Goal: Submit feedback/report problem: Provide input to the site owners about the experience or issues

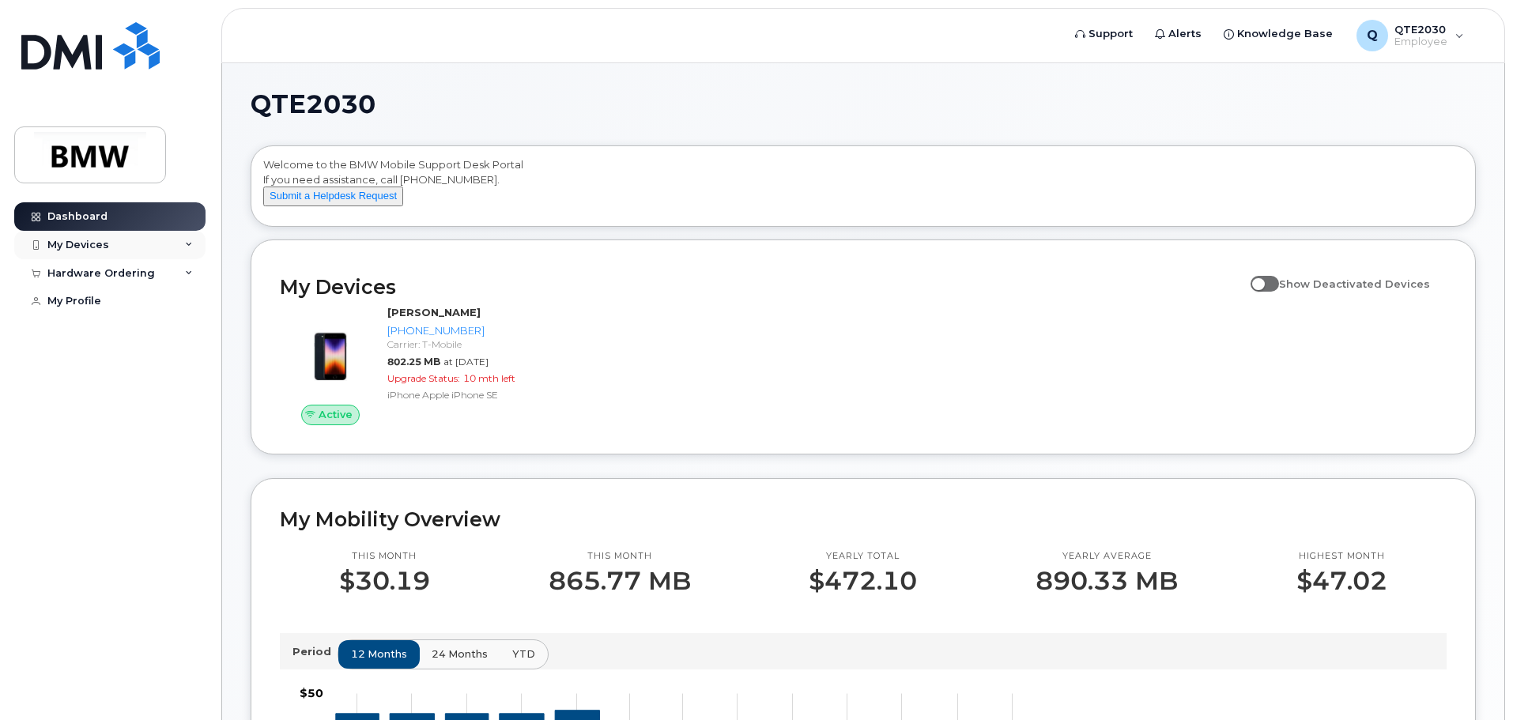
click at [100, 244] on div "My Devices" at bounding box center [78, 245] width 62 height 13
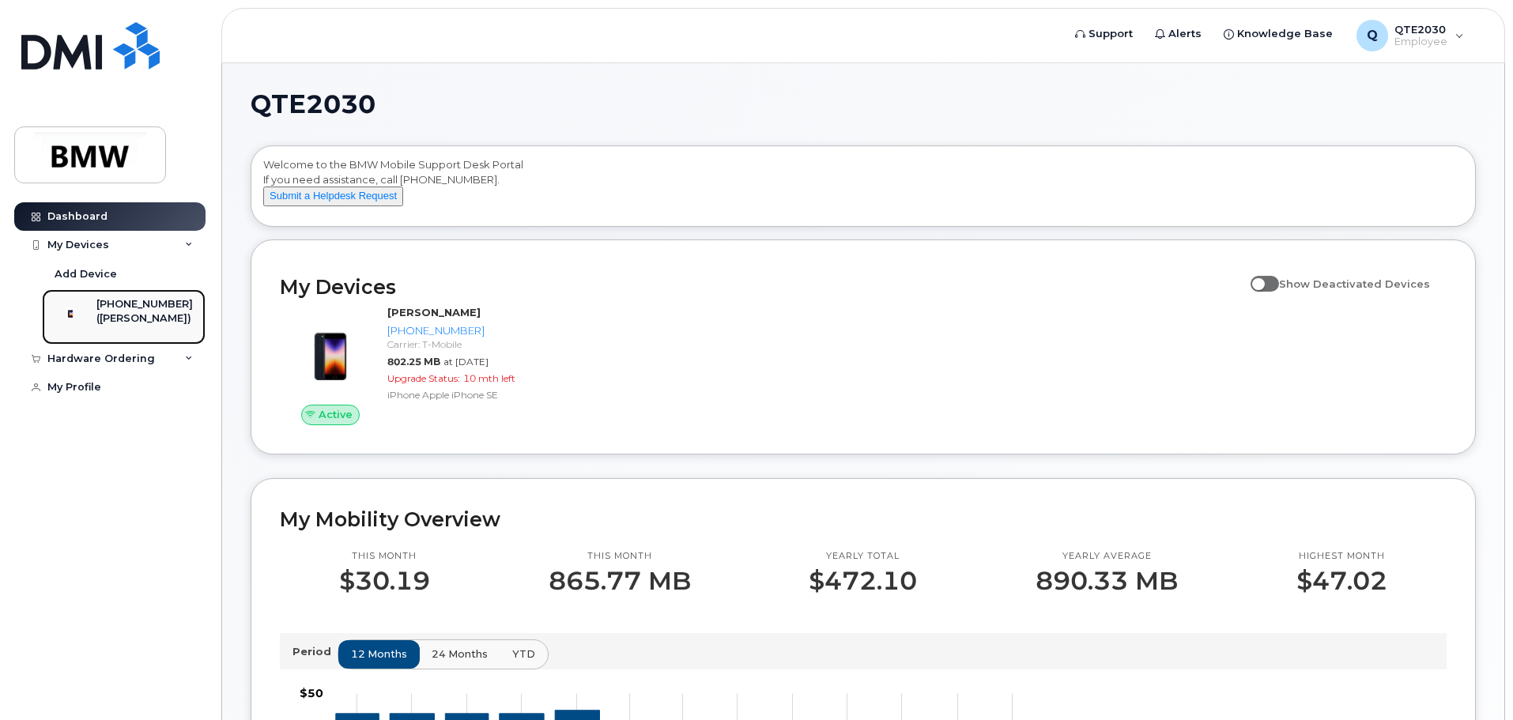
click at [134, 304] on div "[PHONE_NUMBER]" at bounding box center [144, 304] width 96 height 14
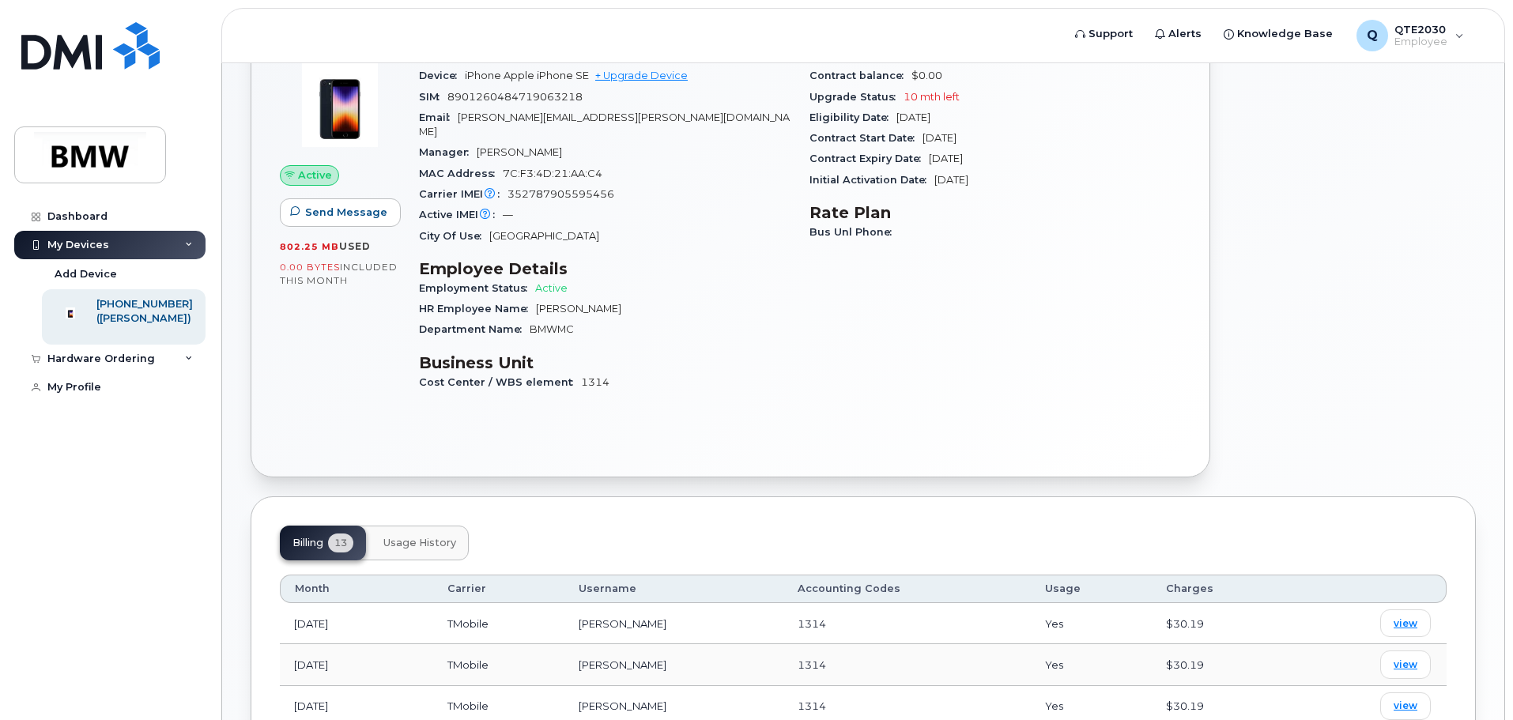
scroll to position [79, 0]
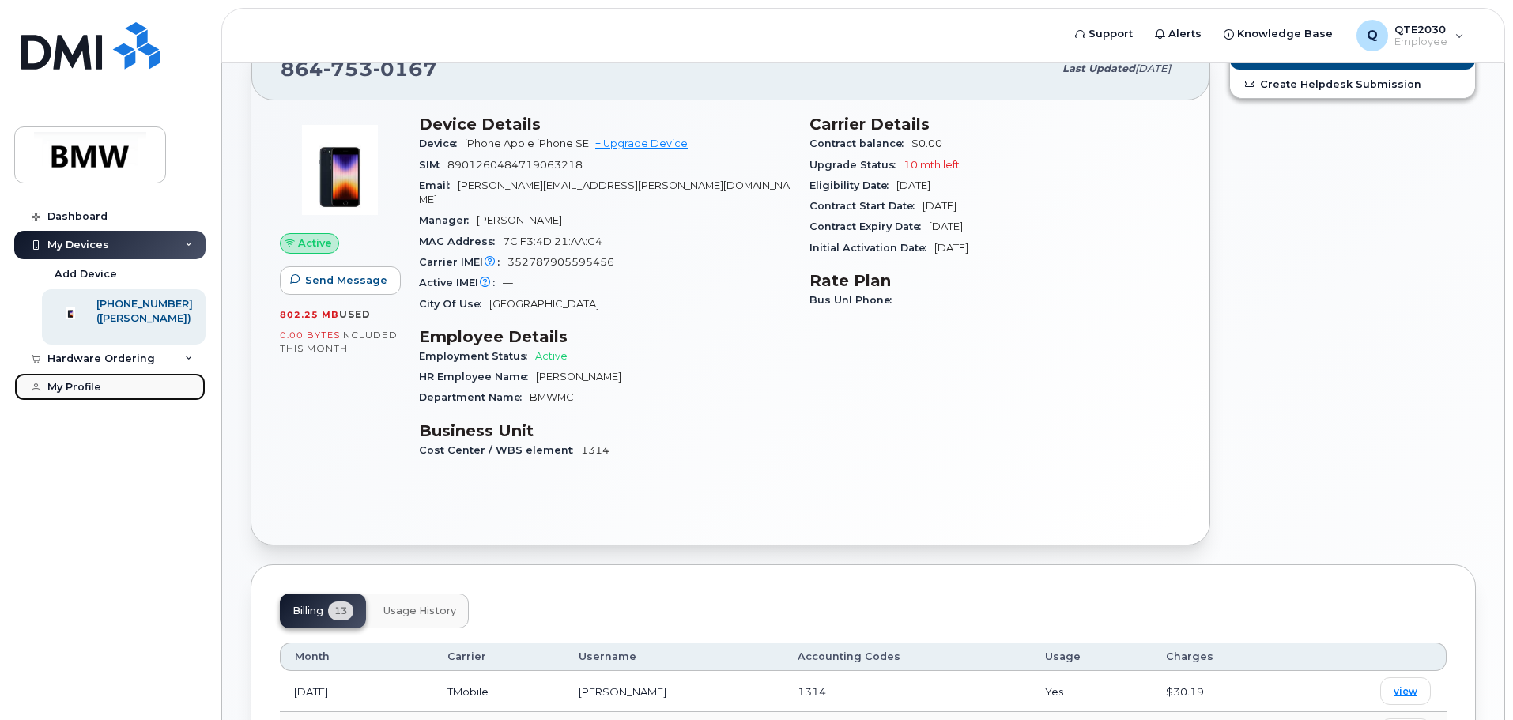
click at [79, 394] on div "My Profile" at bounding box center [74, 387] width 54 height 13
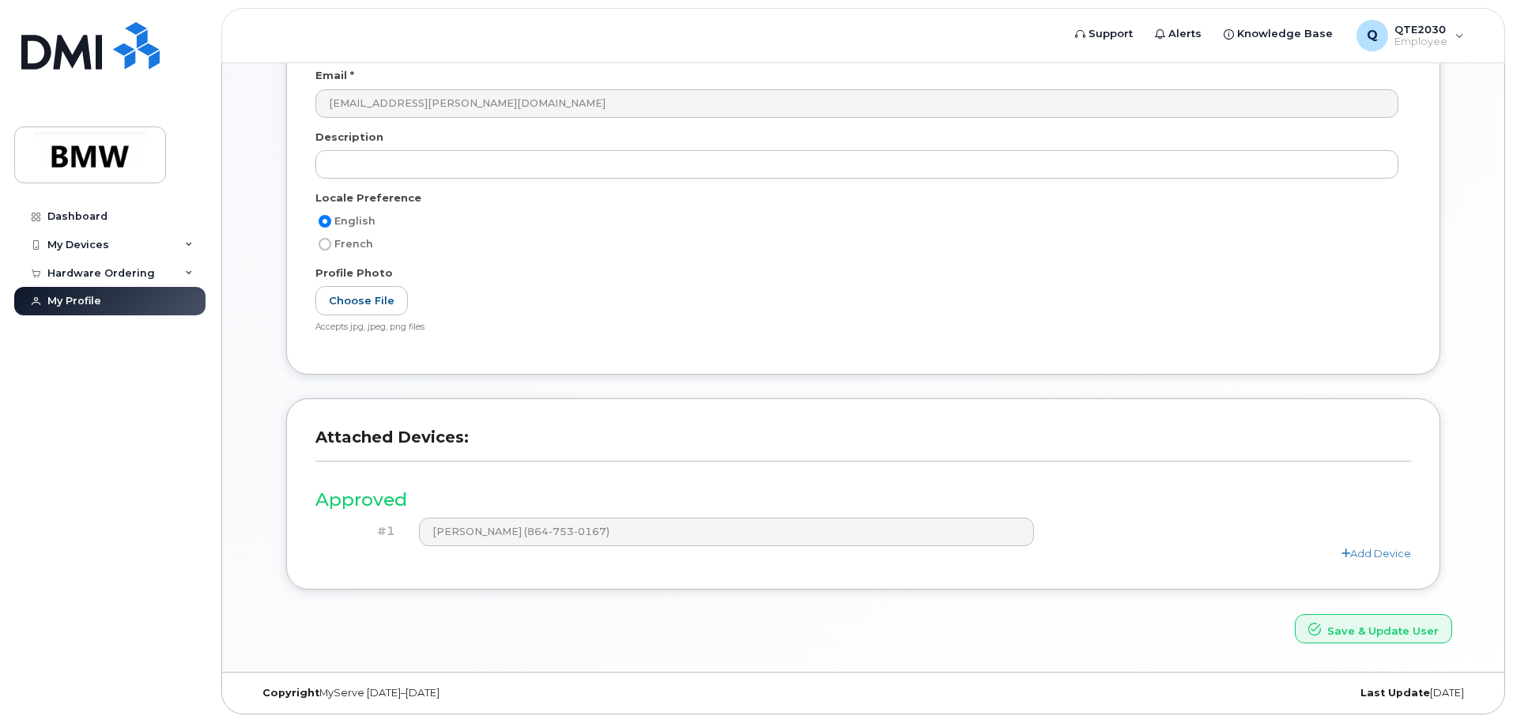
scroll to position [219, 0]
click at [1354, 624] on button "Save & Update User" at bounding box center [1373, 626] width 157 height 29
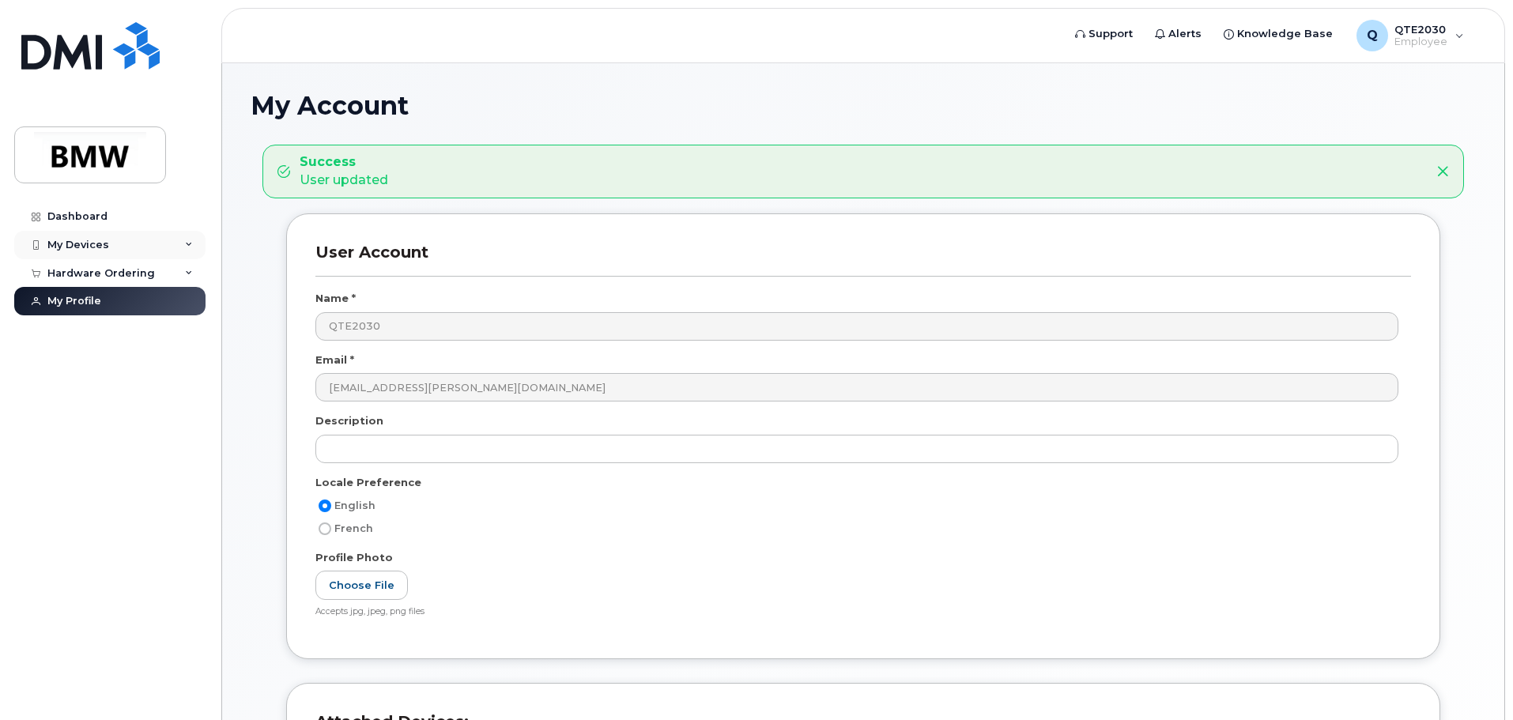
click at [100, 244] on div "My Devices" at bounding box center [78, 245] width 62 height 13
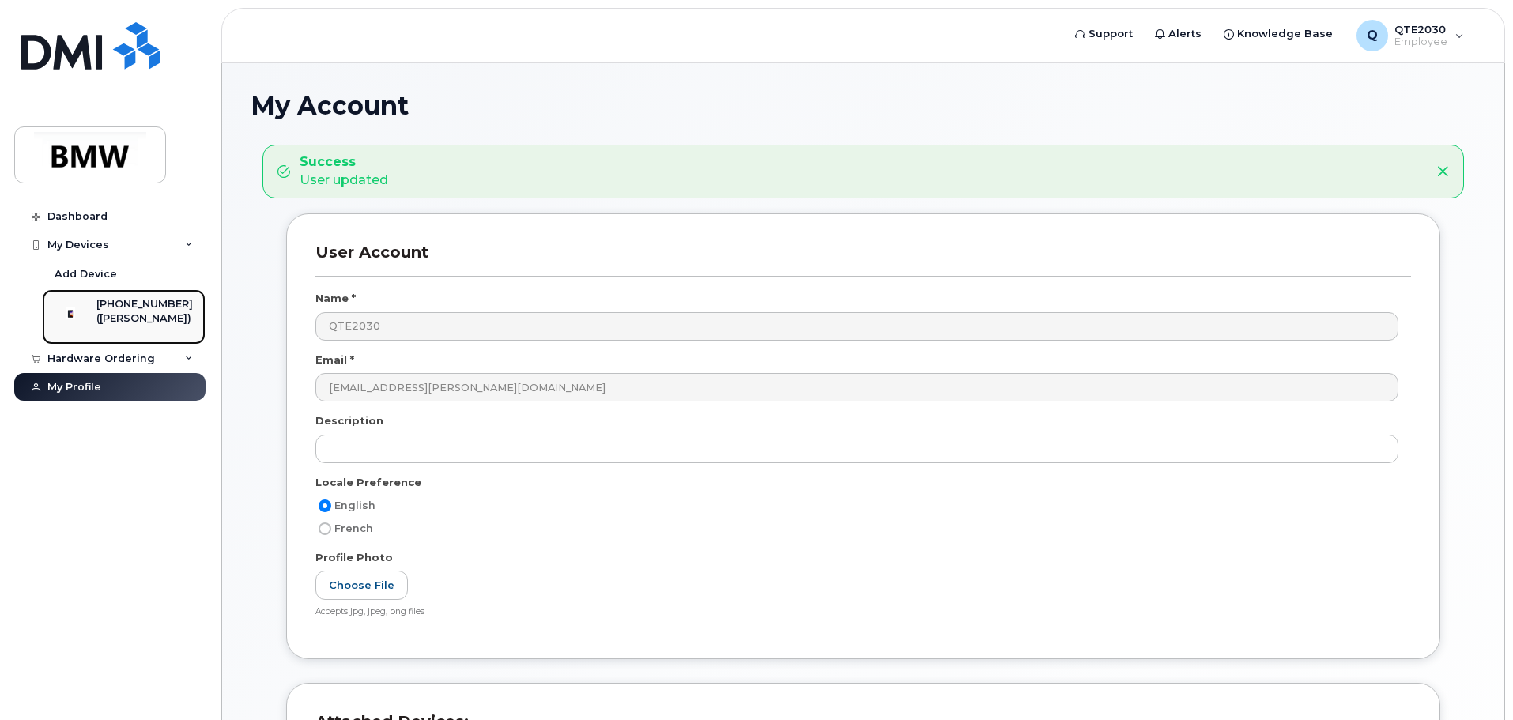
click at [129, 305] on div "[PHONE_NUMBER]" at bounding box center [144, 304] width 96 height 14
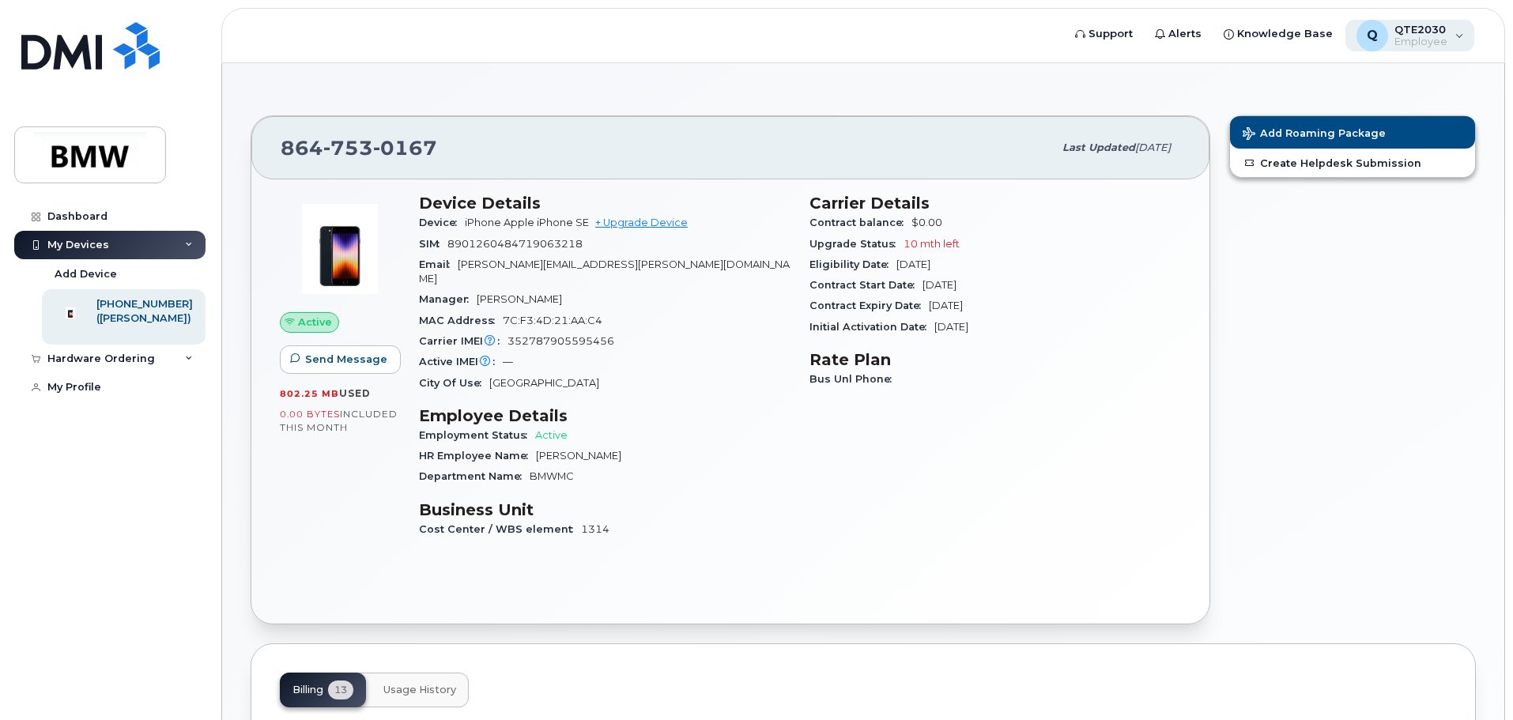
click at [1458, 32] on div "Q QTE2030 Employee" at bounding box center [1411, 36] width 130 height 32
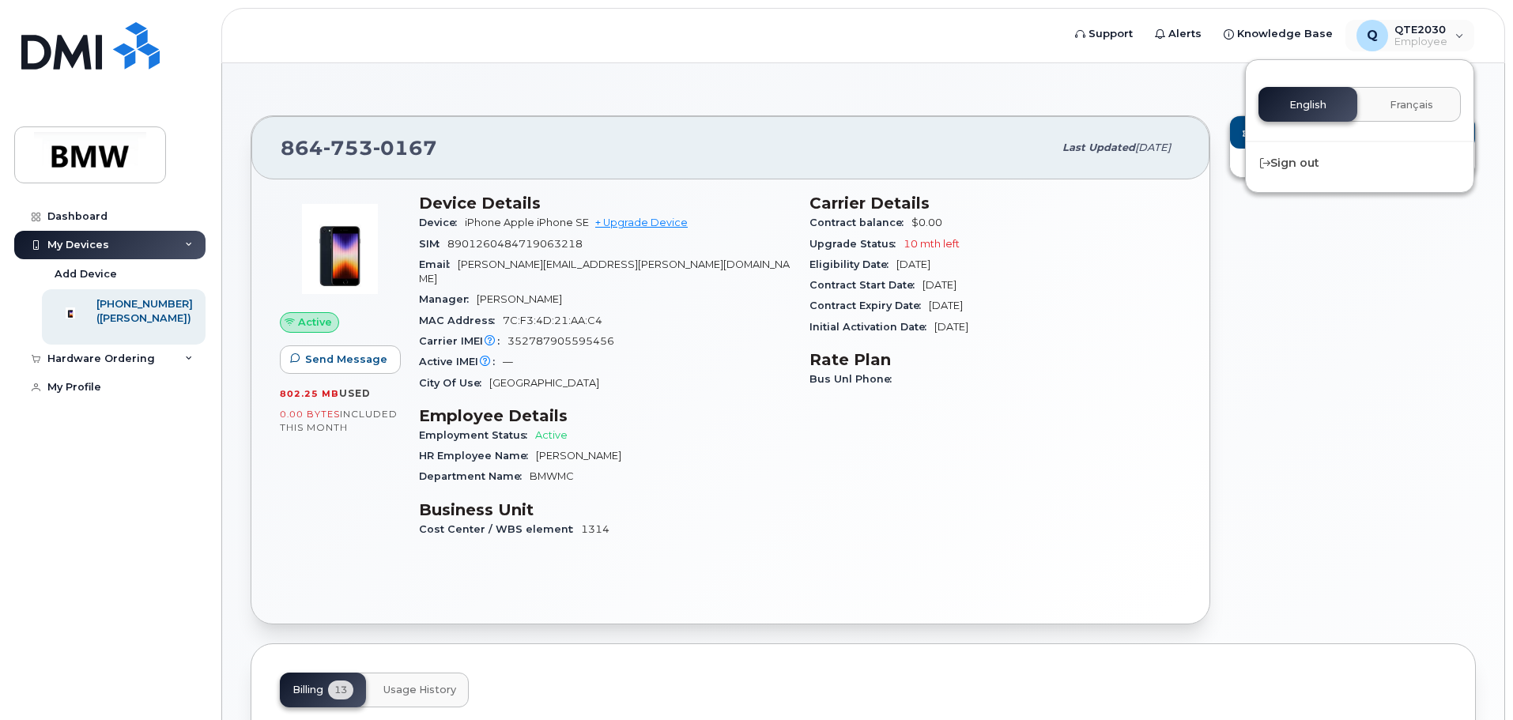
click at [1413, 240] on div "Add Roaming Package Create Helpdesk Submission" at bounding box center [1353, 370] width 266 height 528
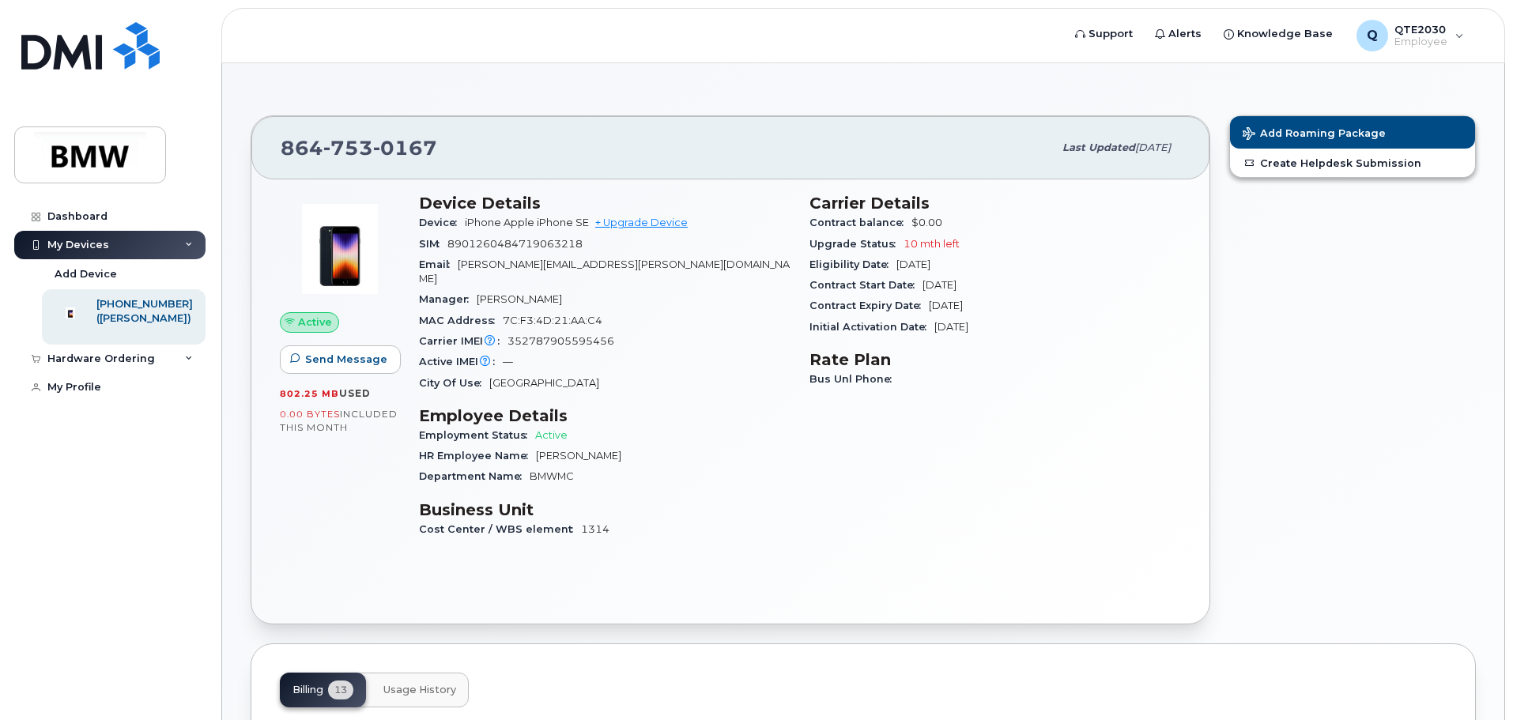
click at [561, 266] on span "amy.gebert@bmwmc.com" at bounding box center [604, 272] width 371 height 26
click at [587, 263] on span "[PERSON_NAME][EMAIL_ADDRESS][PERSON_NAME][DOMAIN_NAME]" at bounding box center [604, 272] width 371 height 26
click at [561, 270] on div "Email amy.gebert@bmwmc.com" at bounding box center [605, 273] width 372 height 36
click at [98, 274] on div "Add Device" at bounding box center [86, 274] width 62 height 14
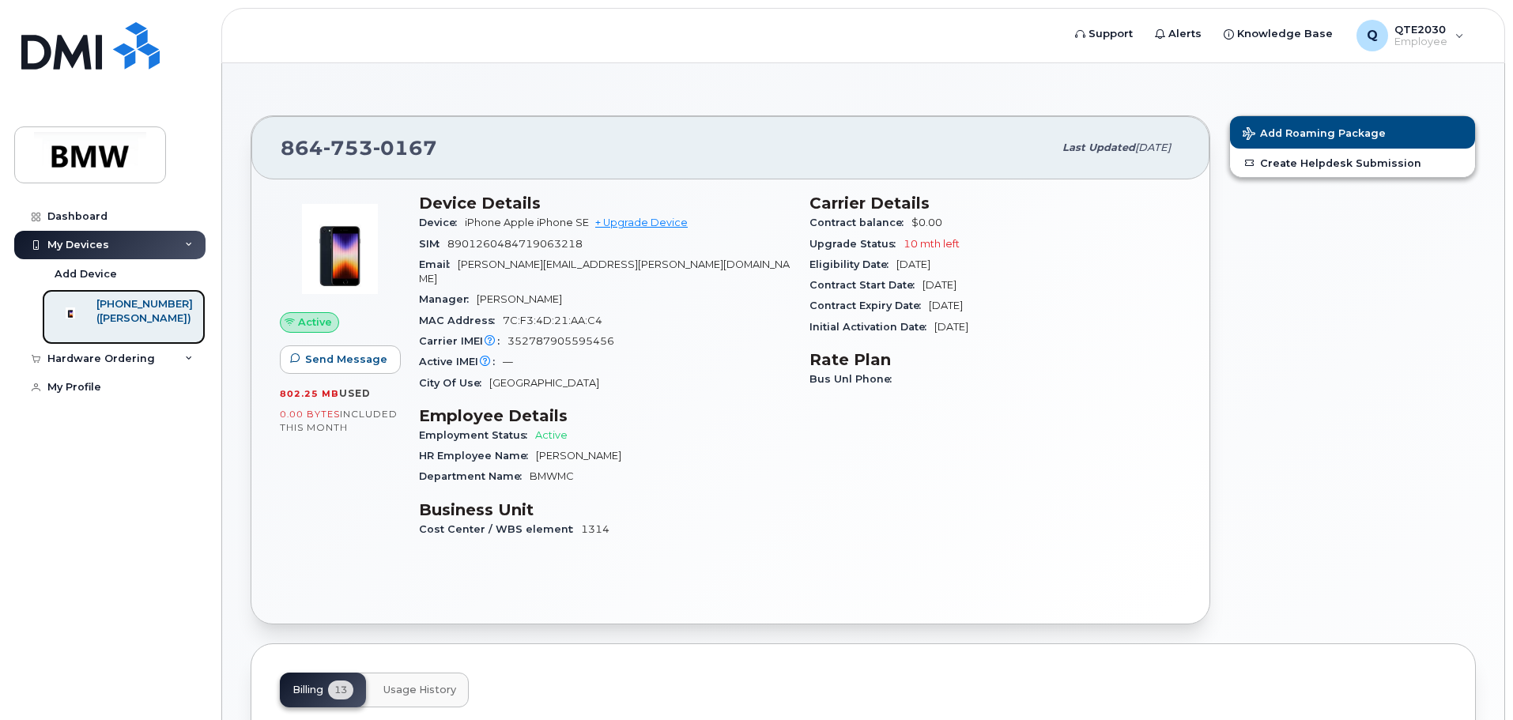
click at [119, 308] on div "[PHONE_NUMBER]" at bounding box center [144, 304] width 96 height 14
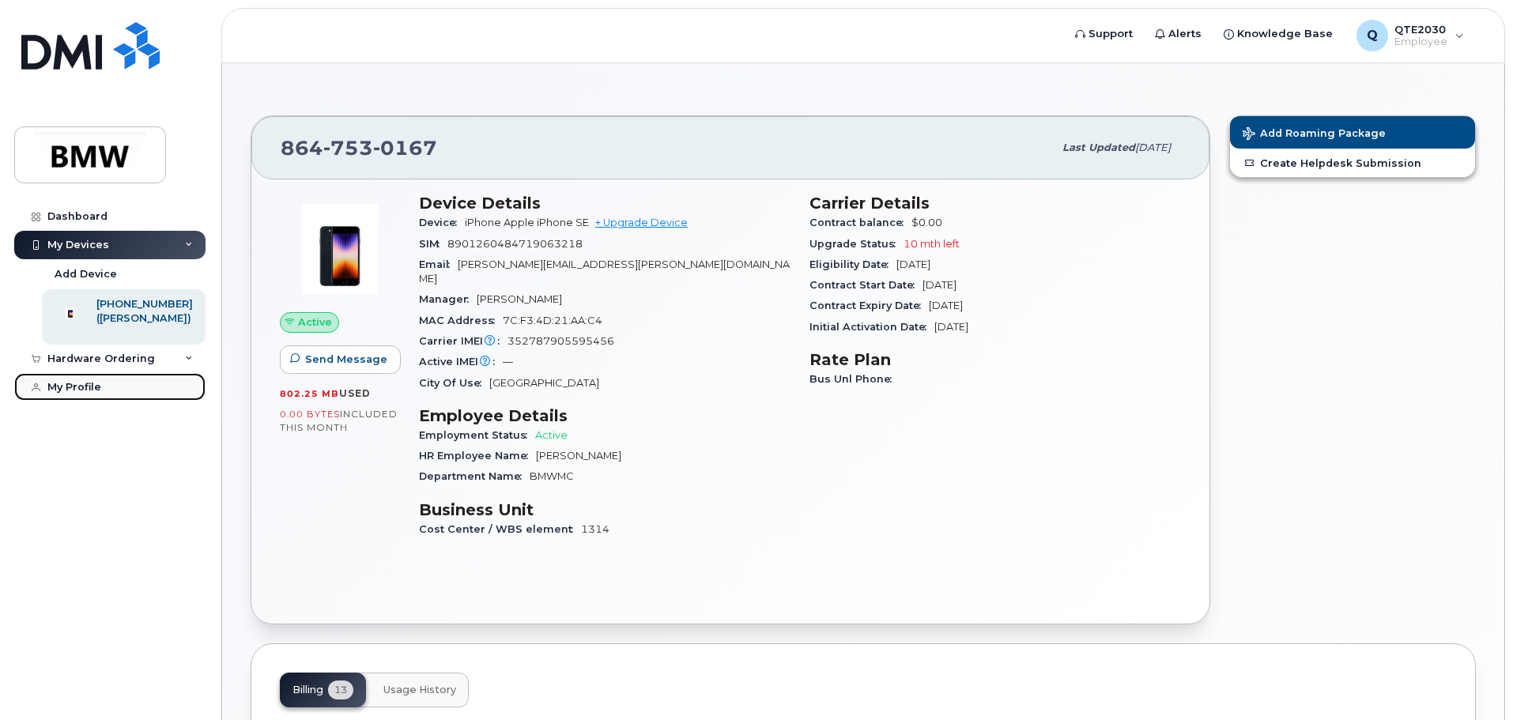
click at [91, 394] on div "My Profile" at bounding box center [74, 387] width 54 height 13
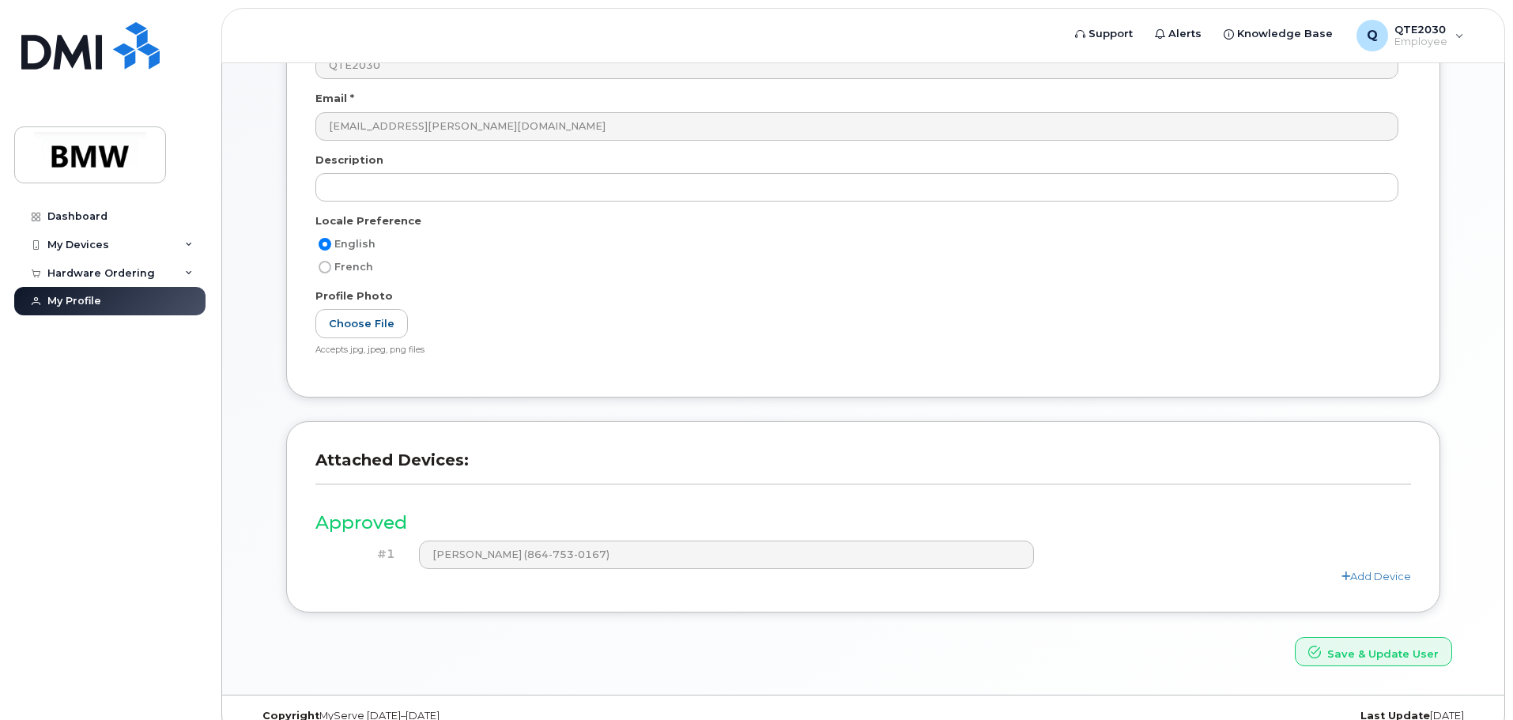
scroll to position [219, 0]
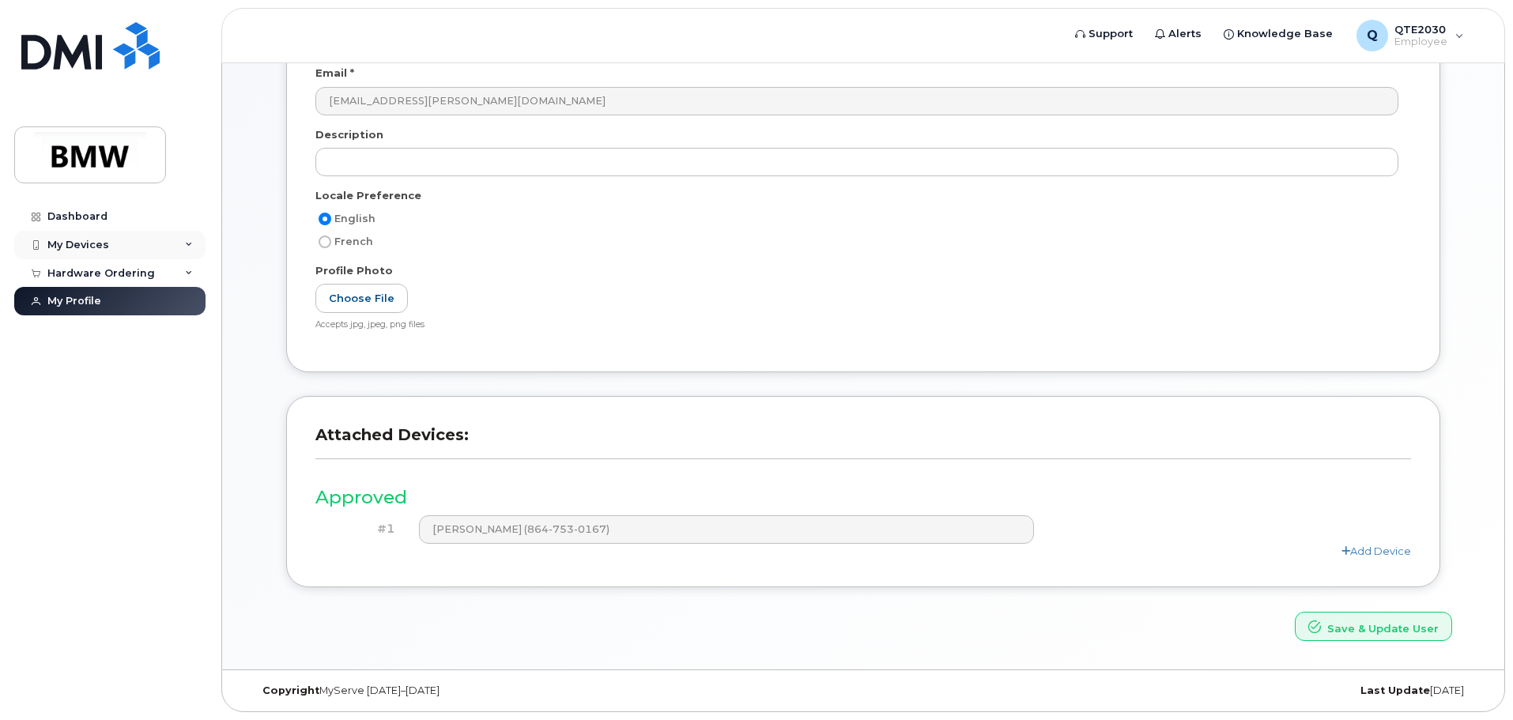
click at [94, 243] on div "My Devices" at bounding box center [78, 245] width 62 height 13
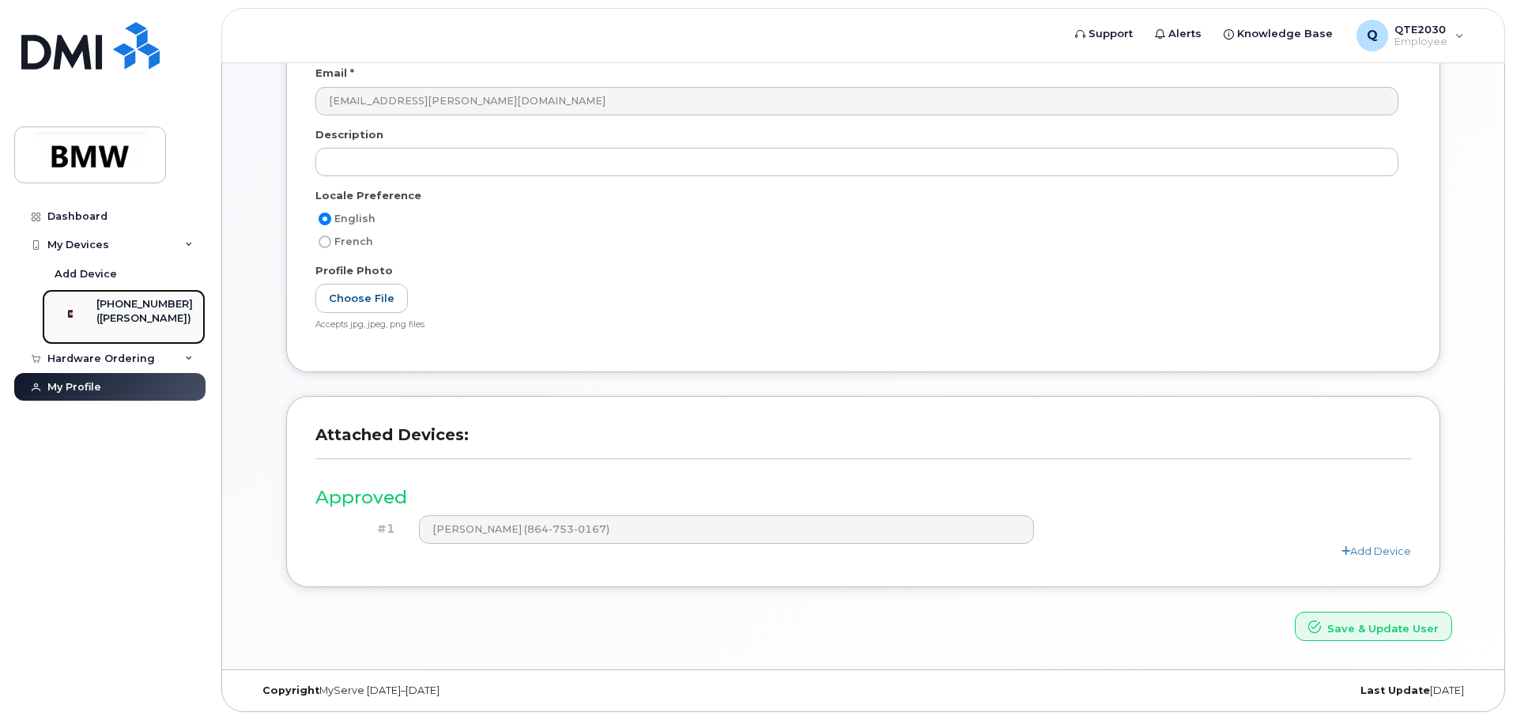
click at [133, 322] on div "([PERSON_NAME])" at bounding box center [144, 318] width 96 height 14
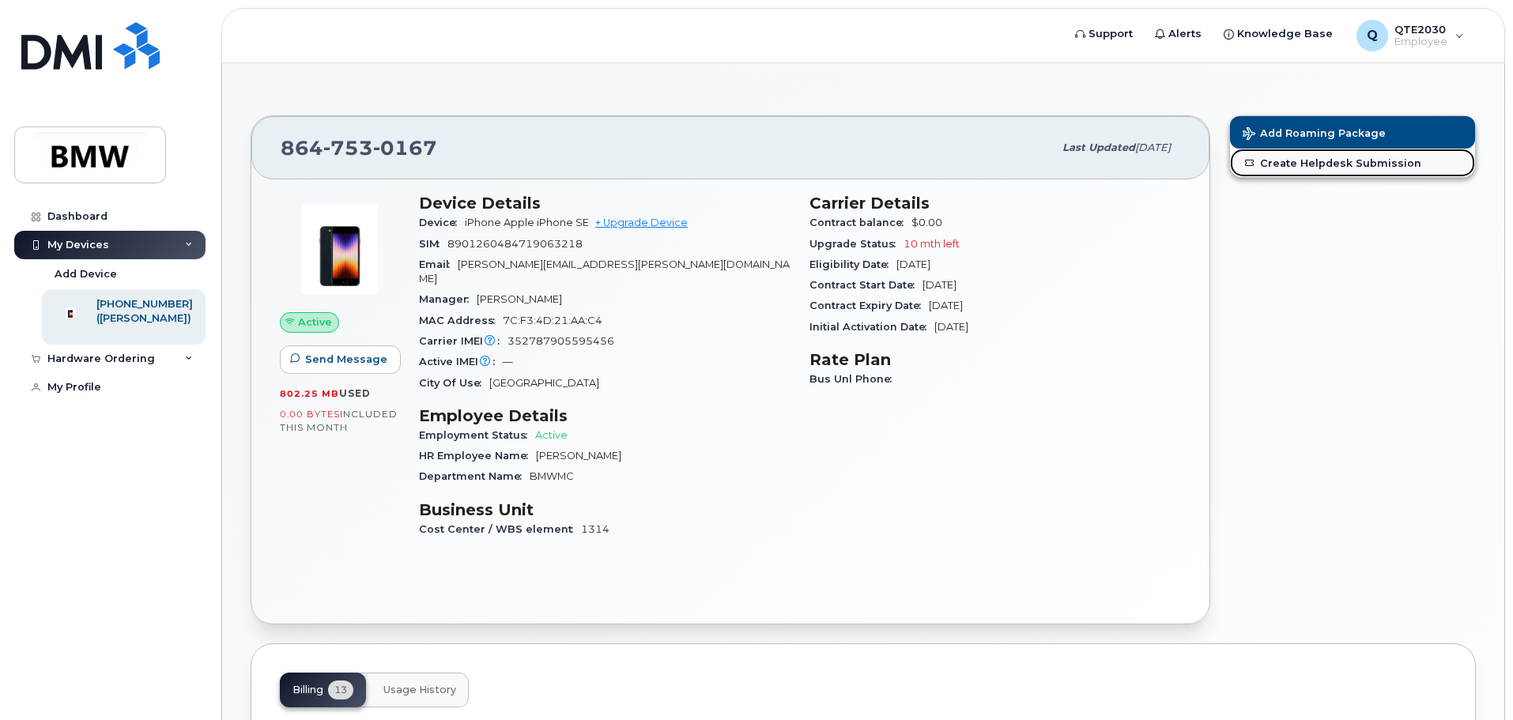
click at [1370, 160] on link "Create Helpdesk Submission" at bounding box center [1352, 163] width 245 height 28
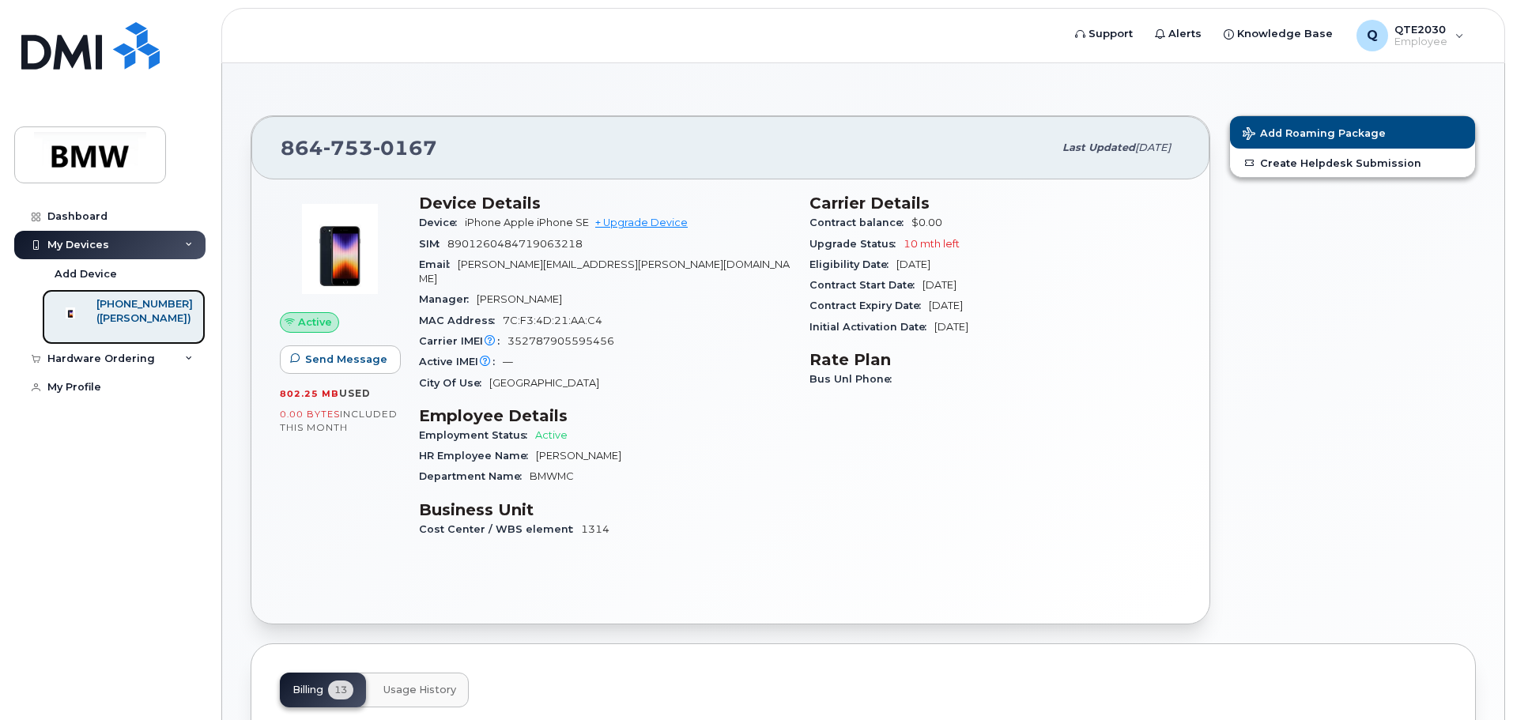
click at [159, 330] on div "864-753-0167 (Amy Gebert)" at bounding box center [144, 317] width 96 height 40
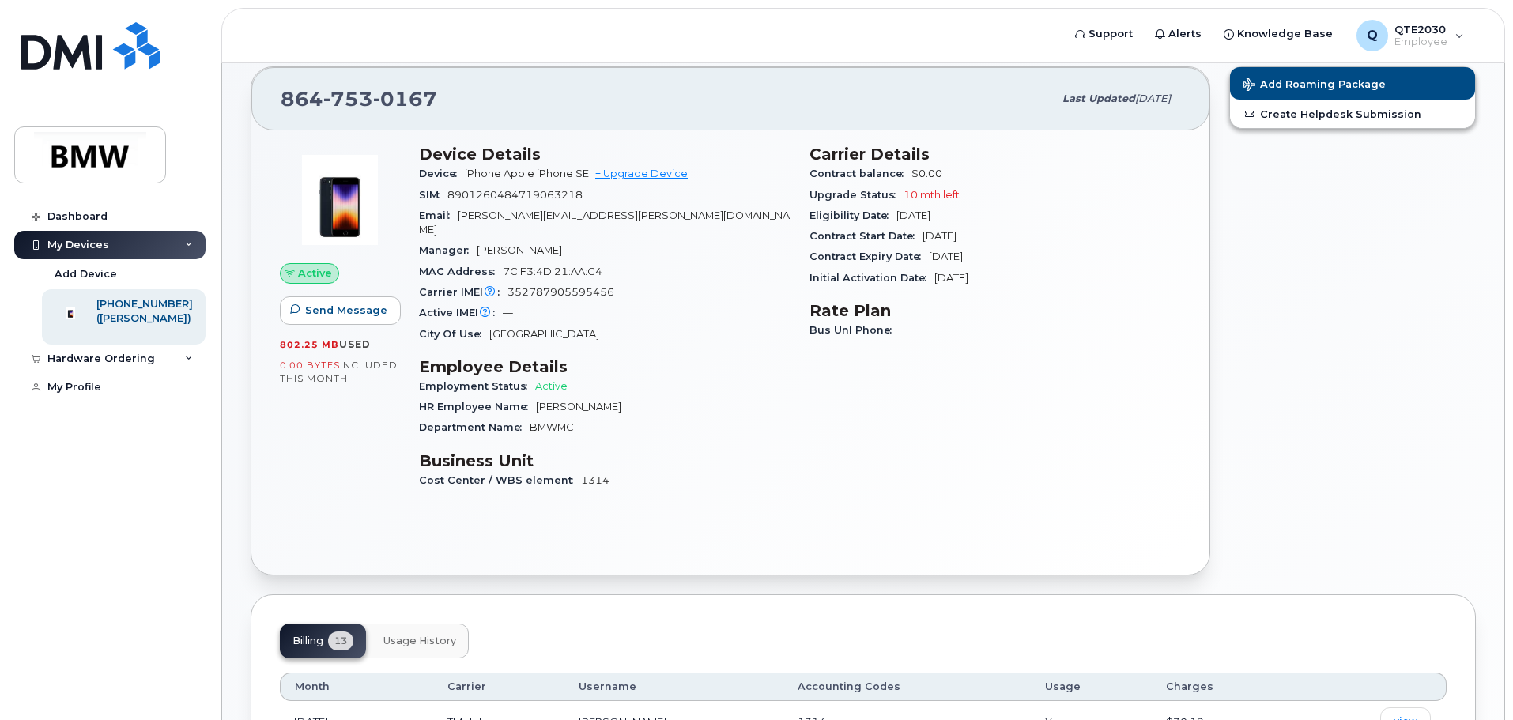
scroll to position [6, 0]
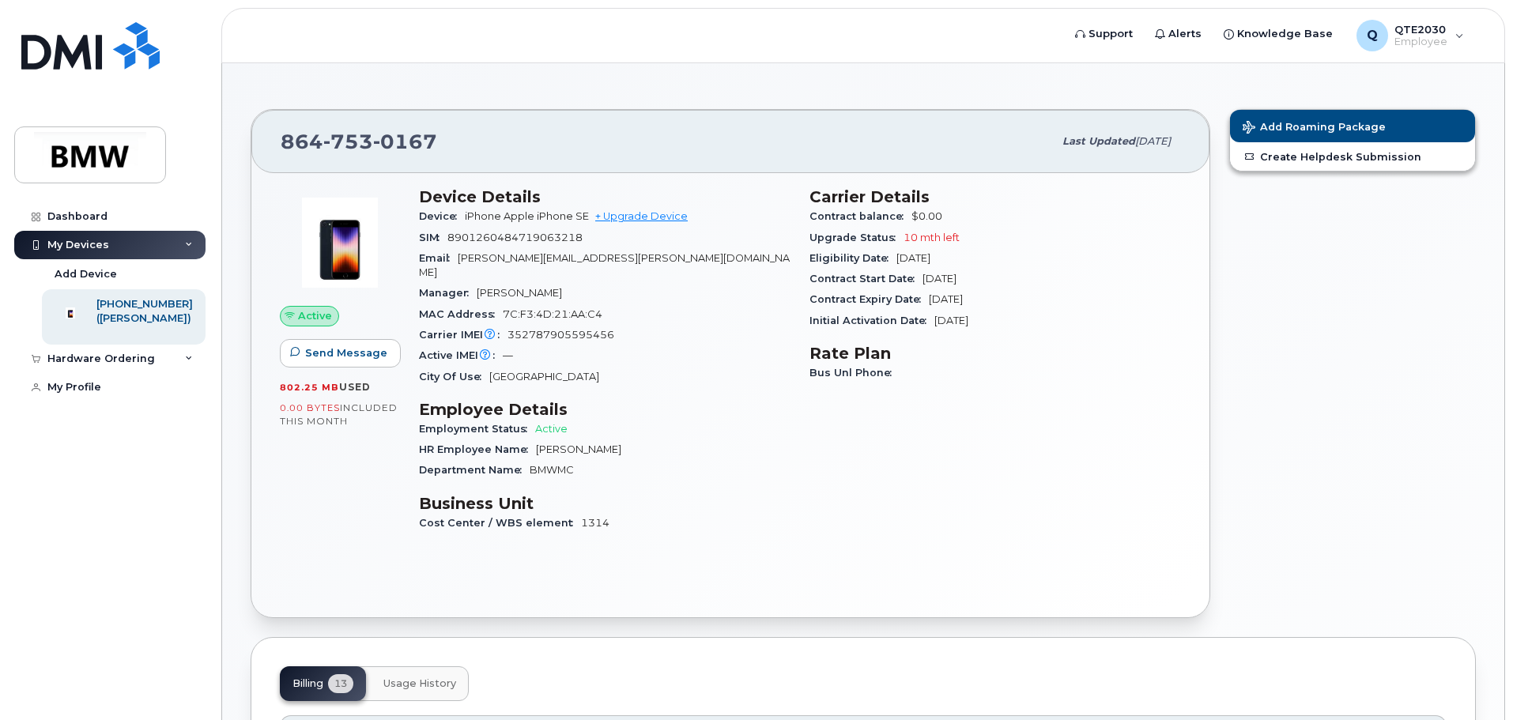
click at [59, 242] on div "My Devices" at bounding box center [78, 245] width 62 height 13
click at [78, 305] on img at bounding box center [70, 313] width 16 height 16
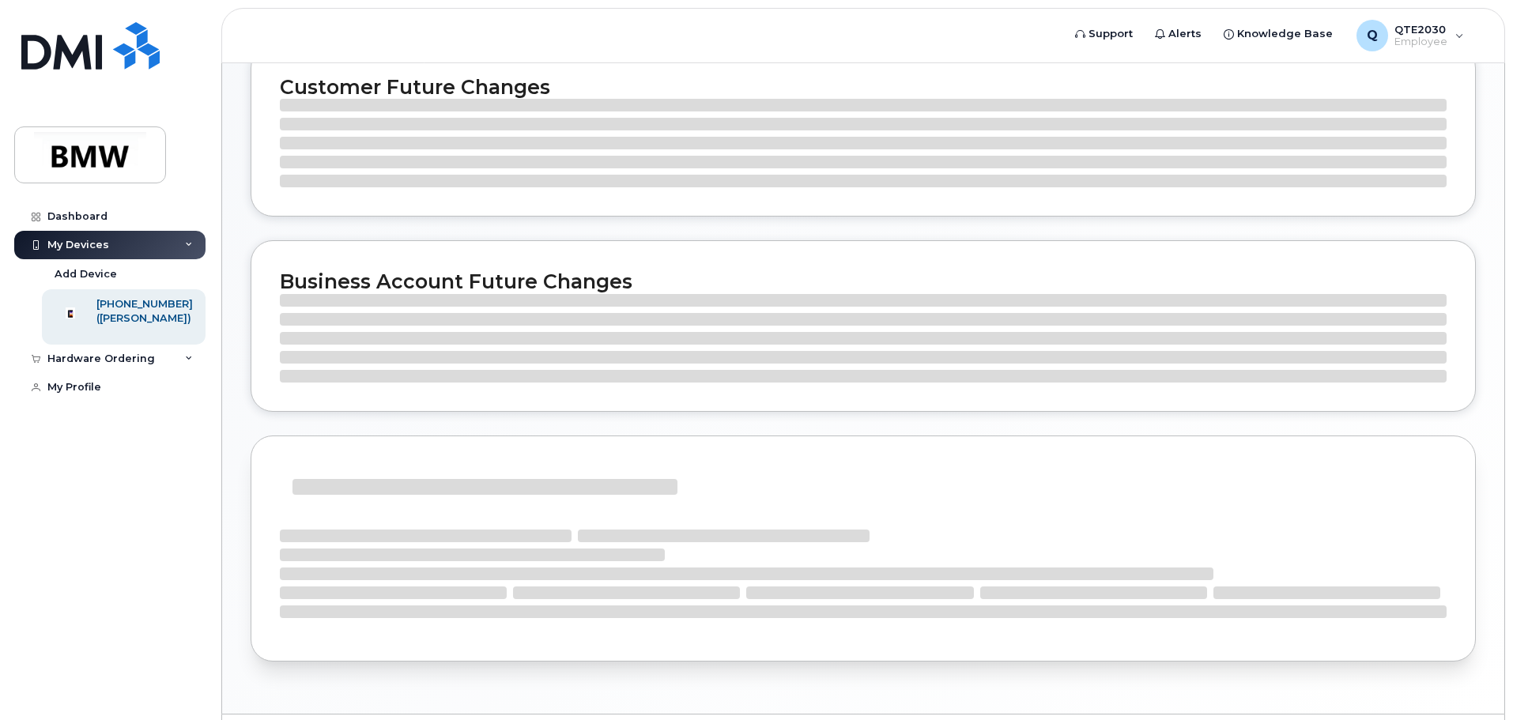
scroll to position [77, 0]
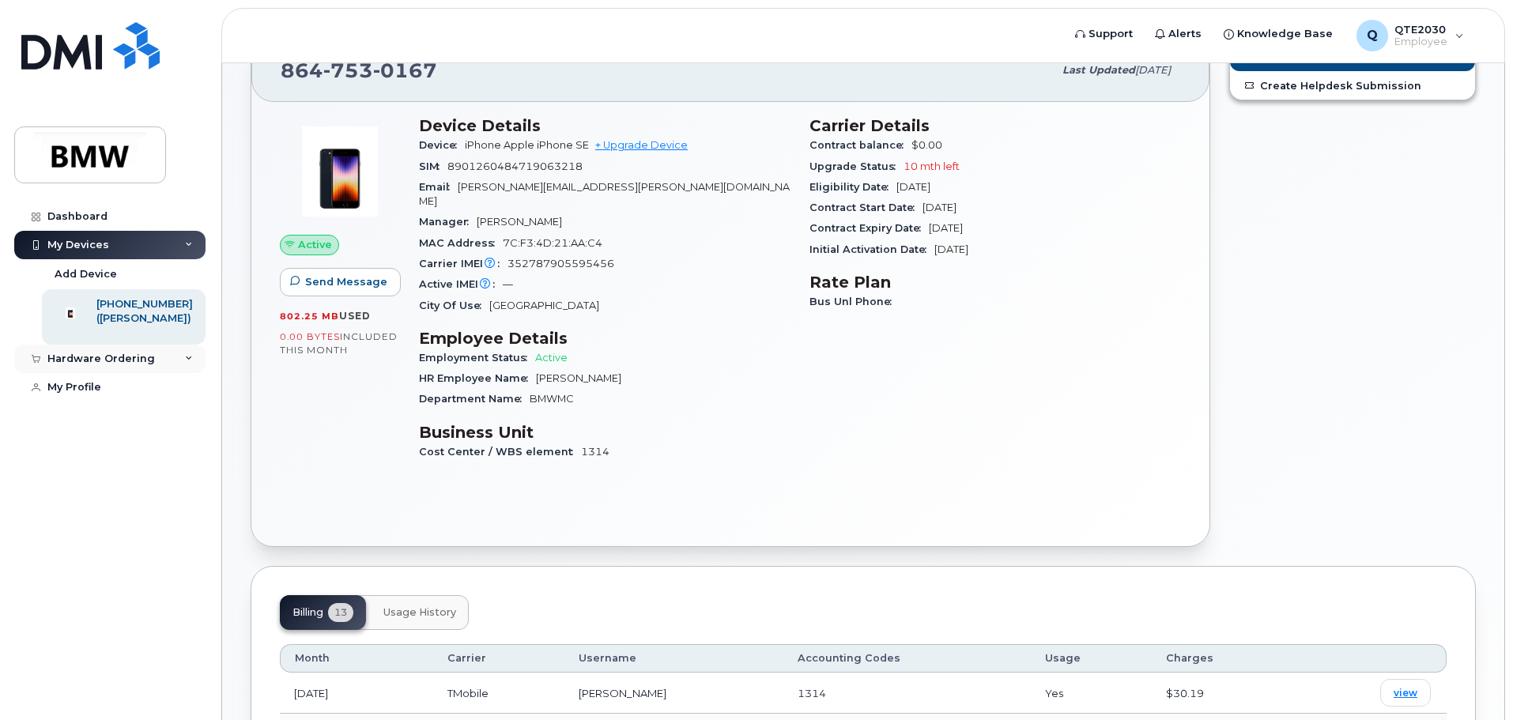
click at [66, 365] on div "Hardware Ordering" at bounding box center [101, 359] width 108 height 13
click at [67, 365] on div "Hardware Ordering" at bounding box center [101, 359] width 108 height 13
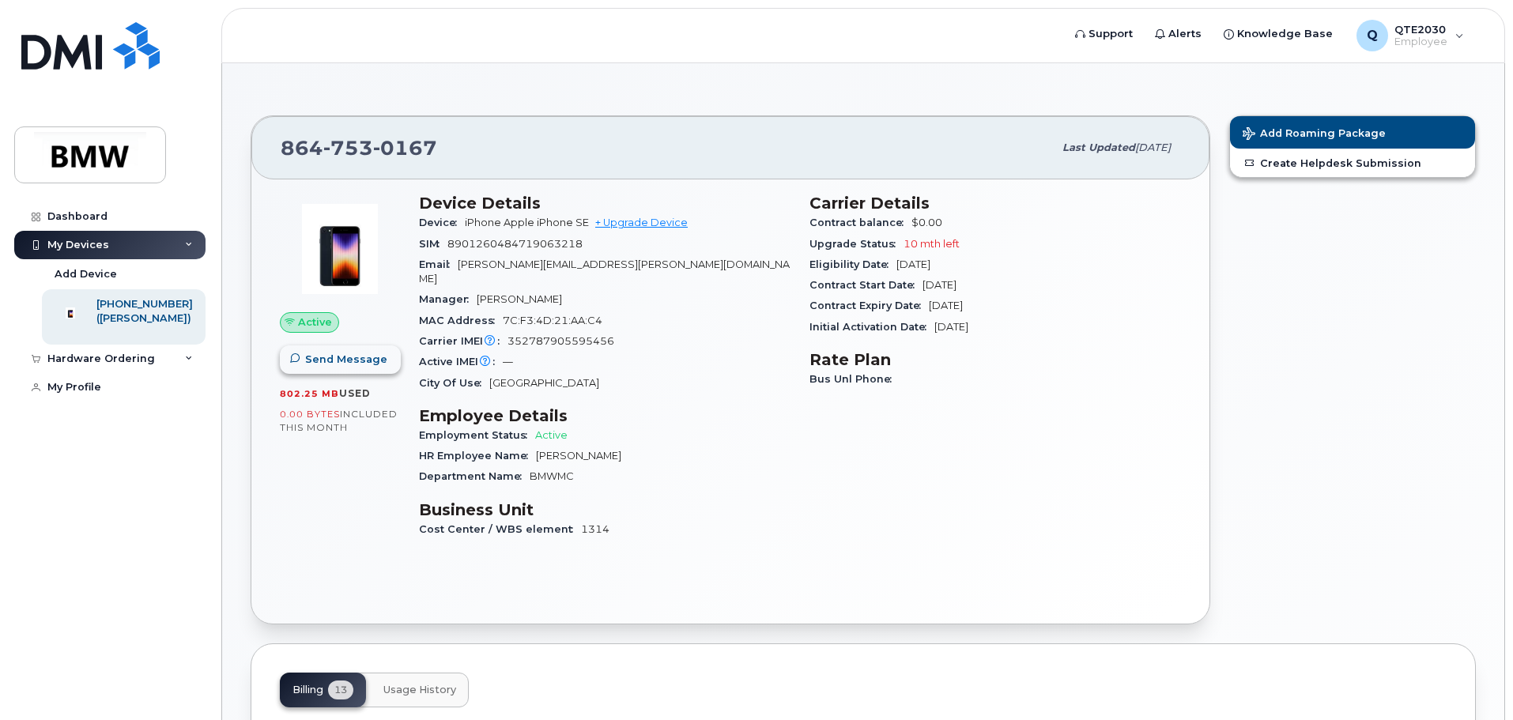
click at [335, 359] on span "Send Message" at bounding box center [346, 359] width 82 height 15
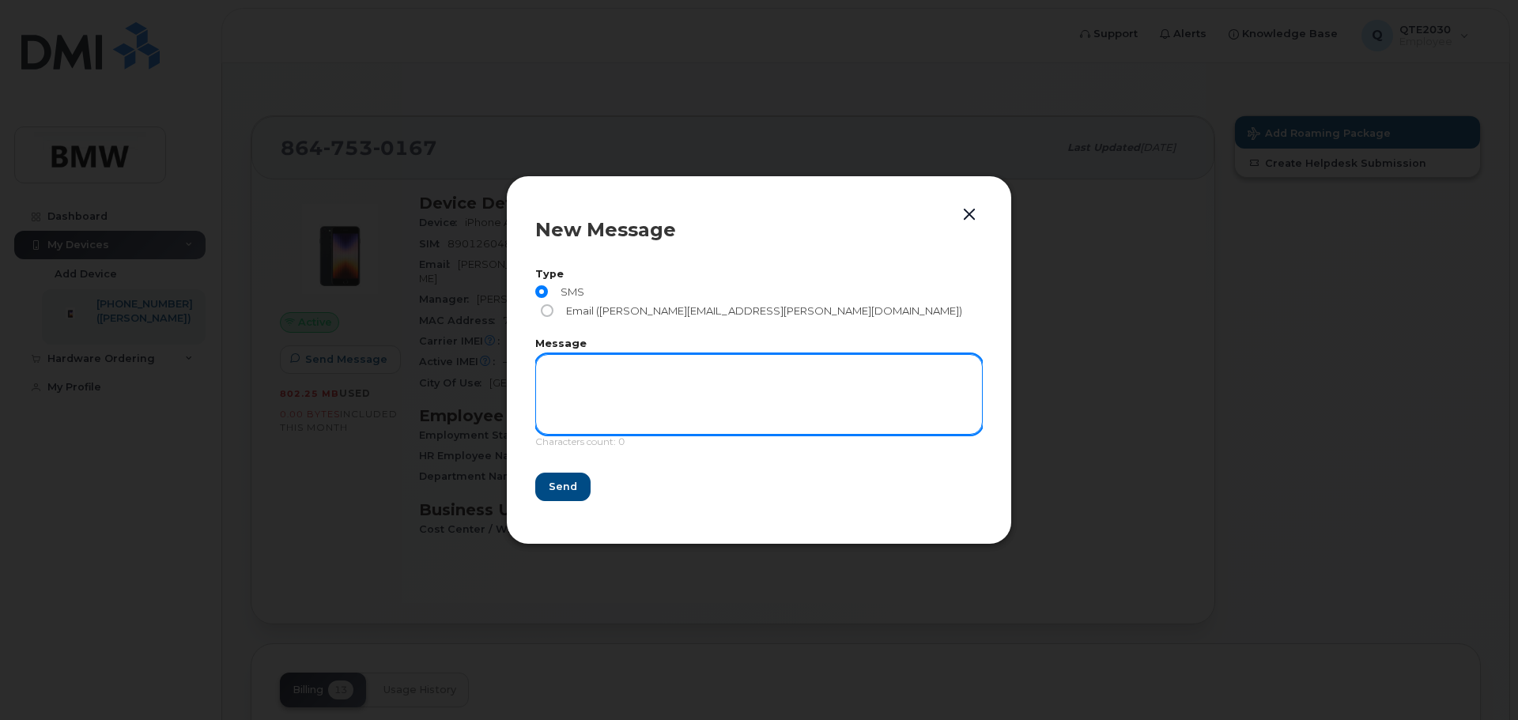
click at [575, 367] on textarea at bounding box center [758, 394] width 447 height 81
type textarea "needing to change username and email associated with [PHONE_NUMBER] [PERSON_NAM…"
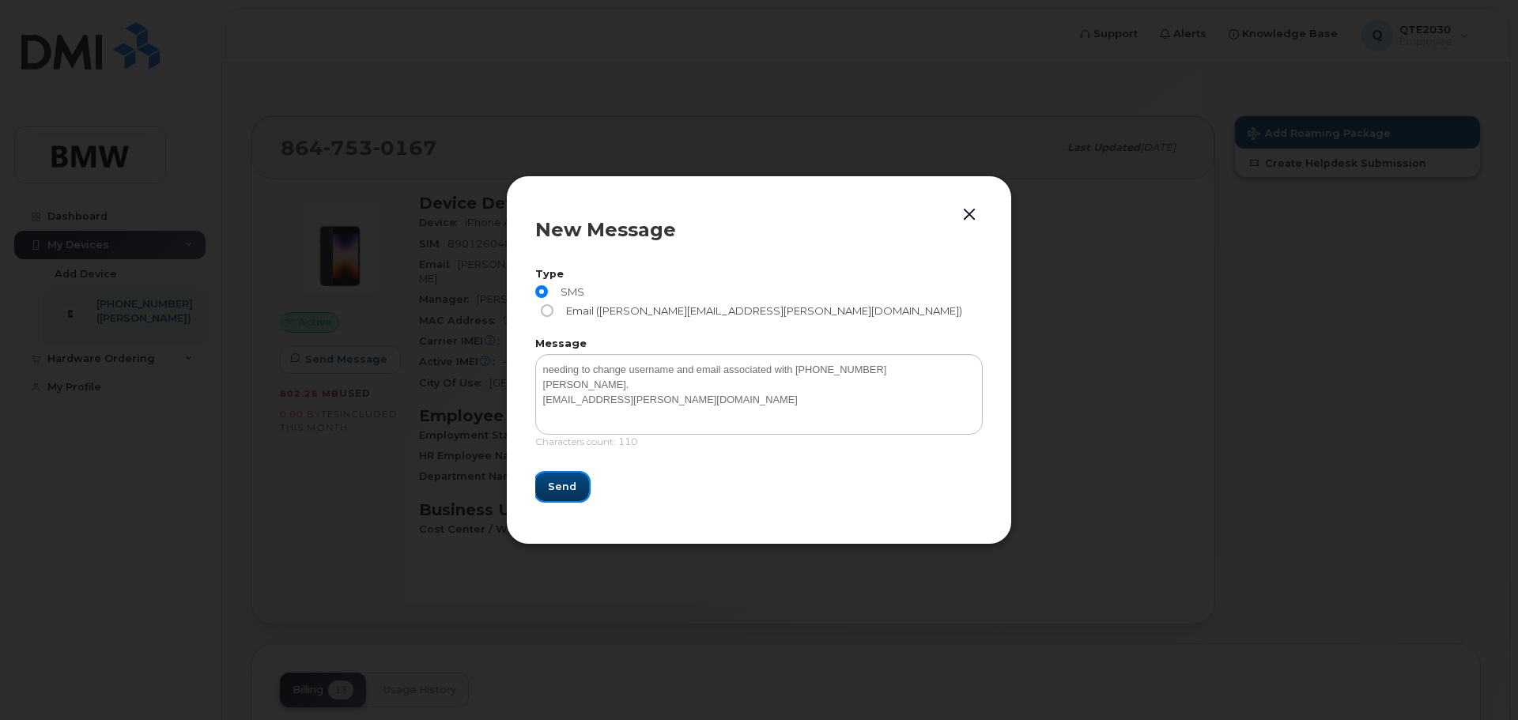
click at [575, 480] on button "Send" at bounding box center [562, 487] width 54 height 28
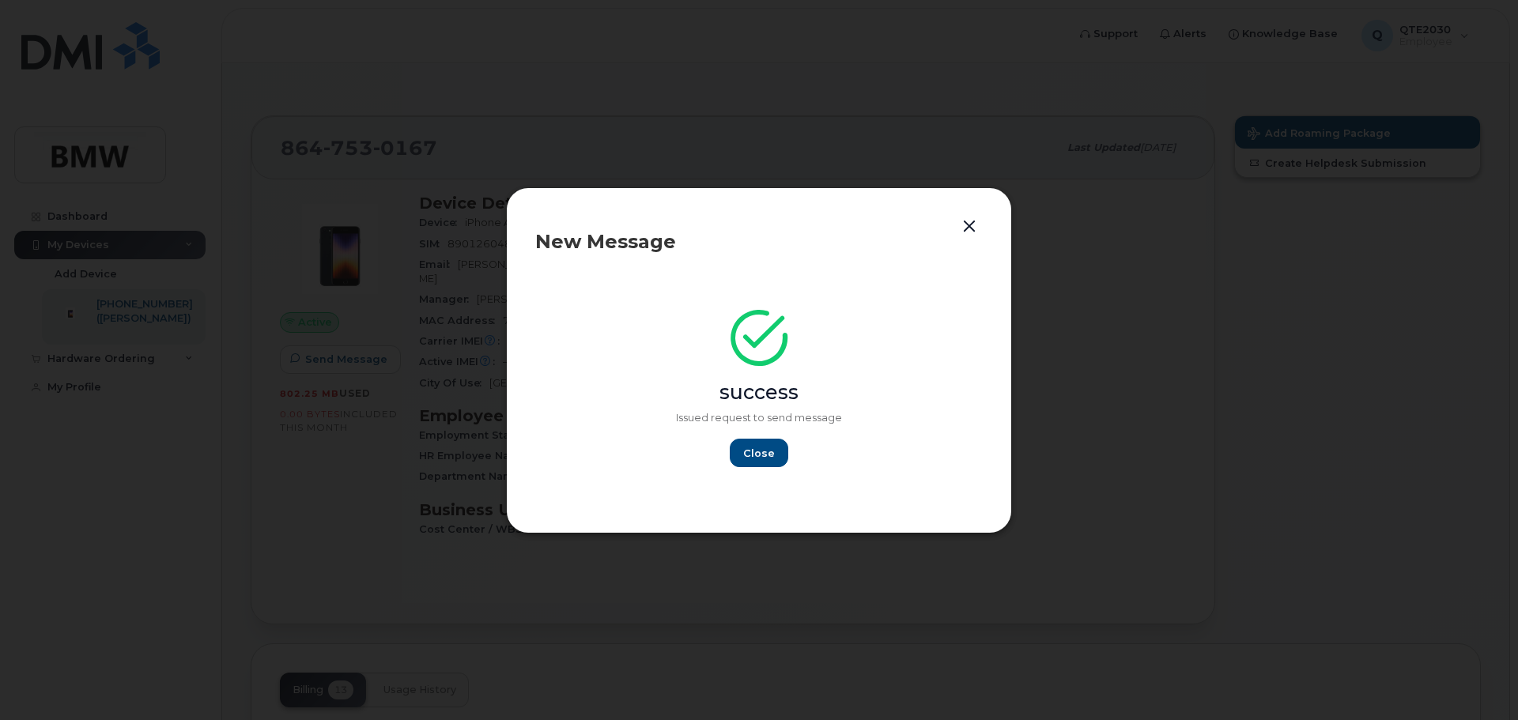
click at [965, 225] on button "button" at bounding box center [969, 227] width 24 height 22
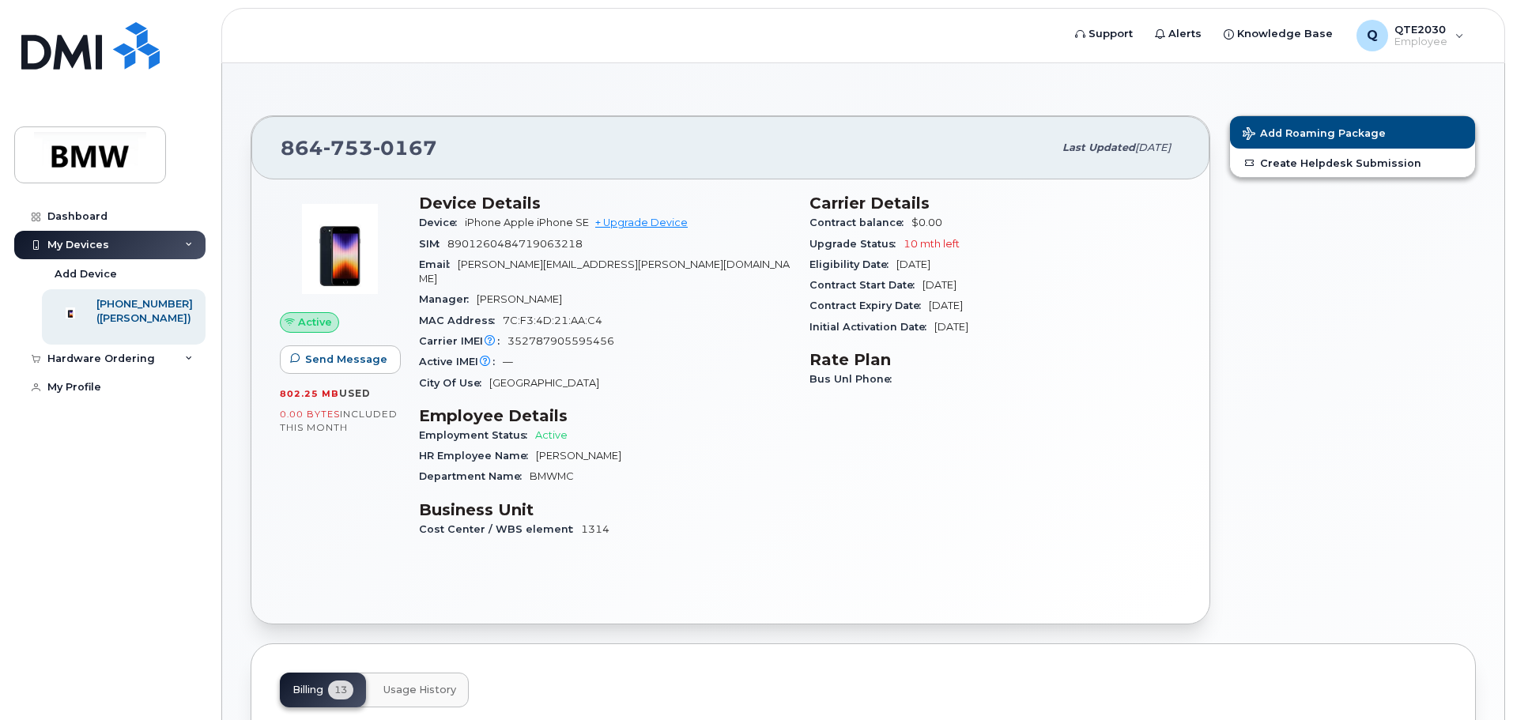
click at [135, 247] on div "My Devices" at bounding box center [109, 245] width 191 height 28
click at [136, 247] on div "My Devices" at bounding box center [109, 245] width 191 height 28
click at [101, 217] on div "Dashboard" at bounding box center [77, 216] width 60 height 13
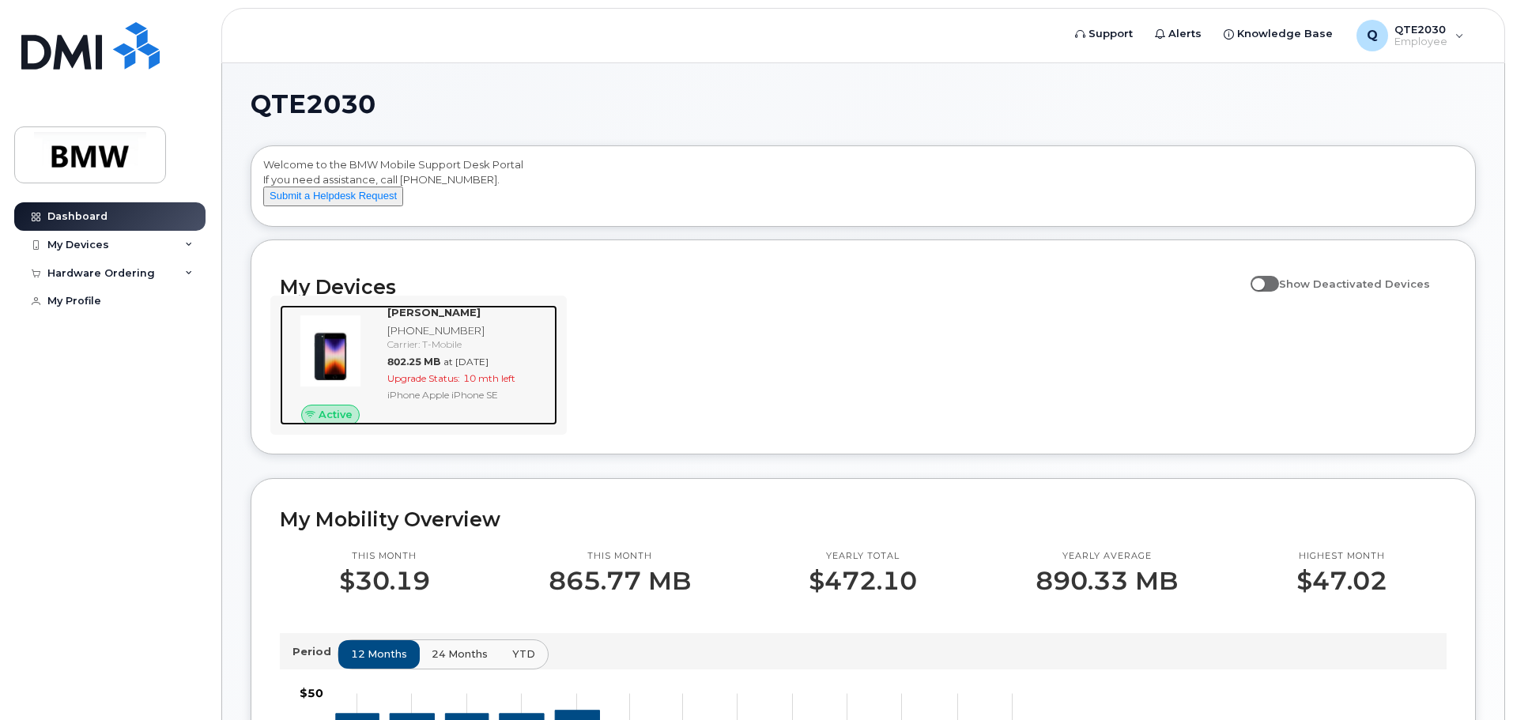
click at [468, 384] on span "10 mth left" at bounding box center [489, 378] width 52 height 12
